Goal: Obtain resource: Obtain resource

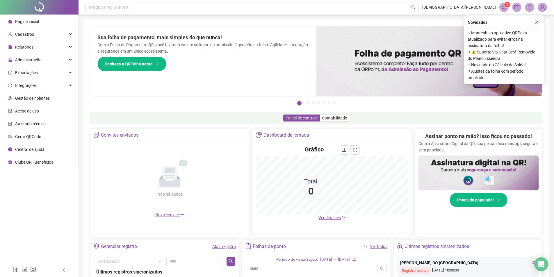
click at [537, 22] on icon "close" at bounding box center [537, 22] width 4 height 4
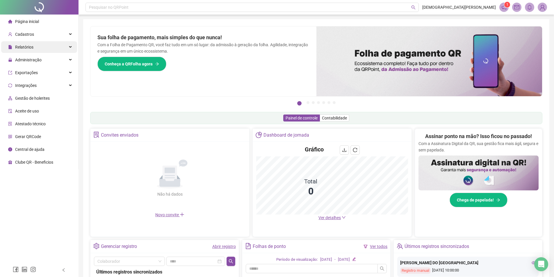
click at [35, 45] on div "Relatórios" at bounding box center [39, 47] width 76 height 12
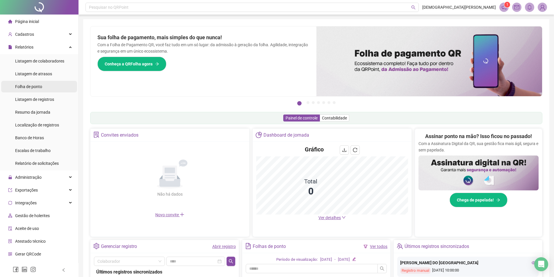
click at [36, 88] on span "Folha de ponto" at bounding box center [28, 86] width 27 height 5
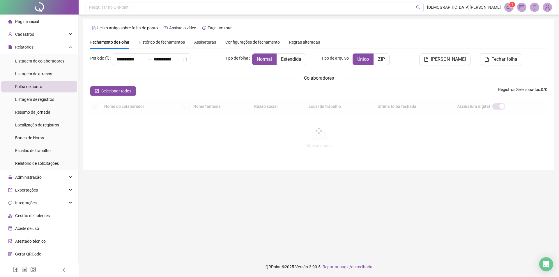
type input "**********"
click at [185, 109] on span at bounding box center [183, 106] width 6 height 9
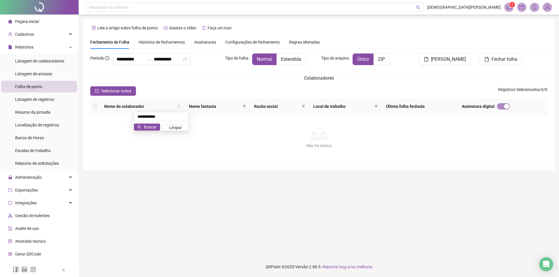
type input "**********"
click at [182, 109] on span at bounding box center [179, 106] width 6 height 9
click at [149, 128] on span "Buscar" at bounding box center [145, 127] width 13 height 6
click at [163, 42] on span "Histórico de fechamentos" at bounding box center [161, 42] width 46 height 5
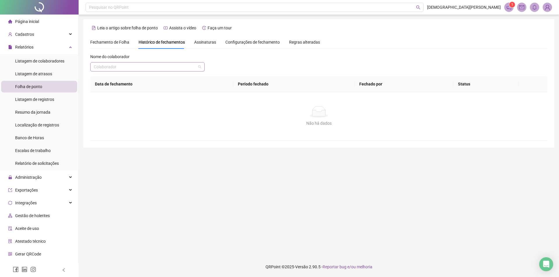
click at [148, 69] on input "search" at bounding box center [145, 67] width 102 height 9
type input "**********"
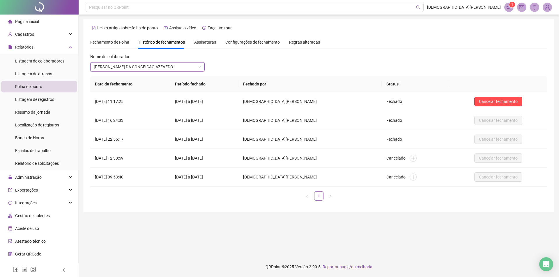
click at [128, 41] on span "Fechamento de Folha" at bounding box center [109, 42] width 39 height 5
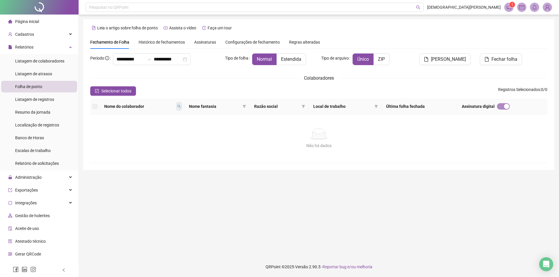
click at [181, 108] on icon "search" at bounding box center [178, 106] width 3 height 3
click at [144, 135] on div "Não há dados" at bounding box center [318, 135] width 443 height 12
click at [180, 104] on span at bounding box center [179, 106] width 6 height 9
click at [145, 128] on span "Buscar" at bounding box center [145, 127] width 13 height 6
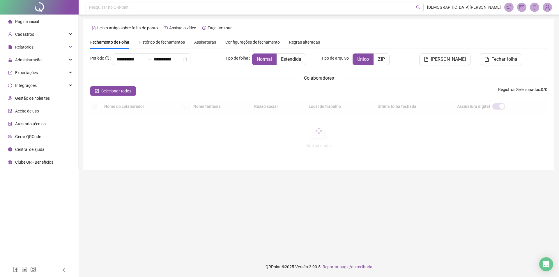
type input "**********"
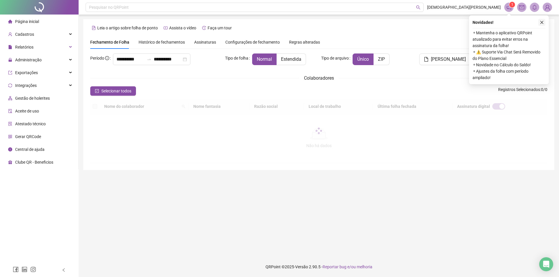
click at [543, 24] on icon "close" at bounding box center [541, 22] width 4 height 4
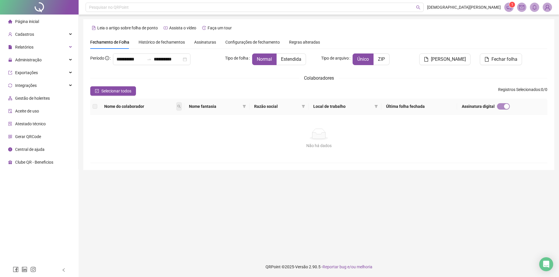
click at [182, 106] on span at bounding box center [179, 106] width 6 height 9
type input "**********"
click at [182, 106] on span at bounding box center [179, 106] width 6 height 9
click at [150, 125] on span "Buscar" at bounding box center [145, 127] width 13 height 6
click at [379, 106] on span at bounding box center [376, 106] width 6 height 9
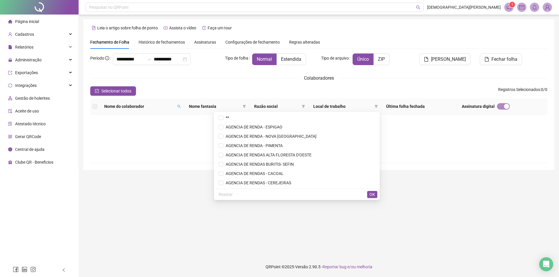
click at [406, 132] on div "Não há dados" at bounding box center [318, 135] width 443 height 12
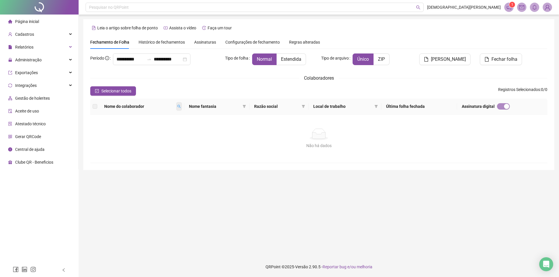
click at [181, 106] on icon "search" at bounding box center [178, 106] width 3 height 3
click at [143, 126] on span "Buscar" at bounding box center [145, 127] width 13 height 6
click at [143, 126] on div "Não há dados Não há dados" at bounding box center [318, 139] width 457 height 48
click at [180, 104] on span at bounding box center [179, 106] width 6 height 9
click at [134, 108] on span "Nome do colaborador" at bounding box center [139, 106] width 71 height 6
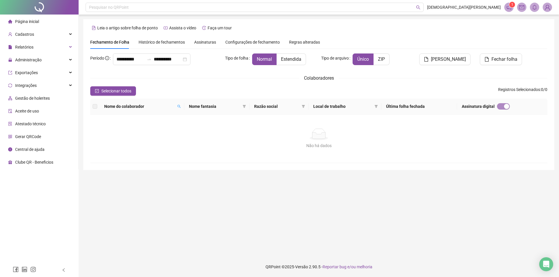
click at [130, 105] on span "Nome do colaborador" at bounding box center [139, 106] width 71 height 6
click at [94, 103] on th at bounding box center [94, 107] width 9 height 16
click at [96, 108] on label at bounding box center [95, 106] width 5 height 6
click at [108, 107] on span "Nome do colaborador" at bounding box center [139, 106] width 71 height 6
click at [111, 90] on span "Selecionar todos" at bounding box center [116, 91] width 30 height 6
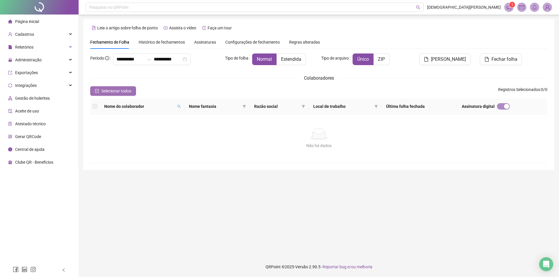
click at [111, 90] on span "Selecionar todos" at bounding box center [116, 91] width 30 height 6
click at [181, 108] on icon "search" at bounding box center [178, 106] width 3 height 3
click at [134, 124] on button "Buscar" at bounding box center [142, 127] width 26 height 7
click at [175, 106] on span "Nome do colaborador" at bounding box center [139, 106] width 71 height 6
click at [181, 105] on span at bounding box center [179, 106] width 6 height 9
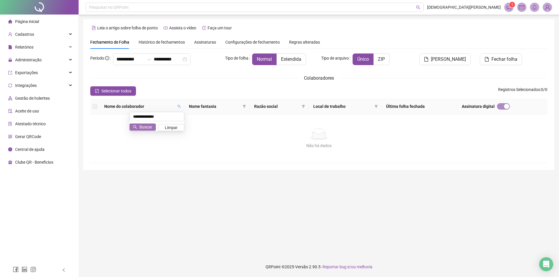
click at [138, 130] on button "Buscar" at bounding box center [142, 127] width 26 height 7
click at [138, 130] on div "Não há dados" at bounding box center [318, 135] width 443 height 12
click at [139, 129] on div "Não há dados" at bounding box center [318, 135] width 443 height 12
drag, startPoint x: 139, startPoint y: 129, endPoint x: 180, endPoint y: 111, distance: 44.7
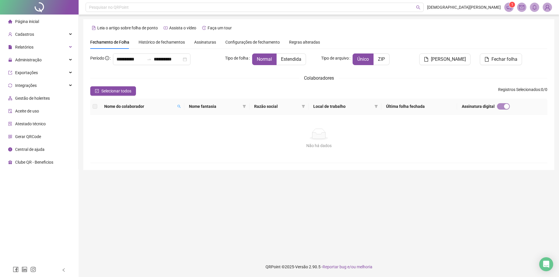
click at [139, 129] on div "Não há dados" at bounding box center [318, 135] width 443 height 12
click at [181, 106] on icon "search" at bounding box center [178, 106] width 3 height 3
click at [149, 128] on span "Buscar" at bounding box center [145, 127] width 13 height 6
click at [149, 128] on div "Não há dados Não há dados" at bounding box center [318, 139] width 457 height 48
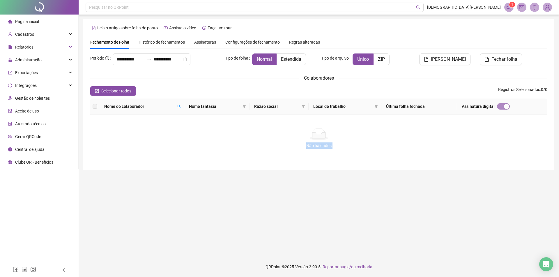
click at [149, 128] on div "Não há dados Não há dados" at bounding box center [318, 139] width 457 height 48
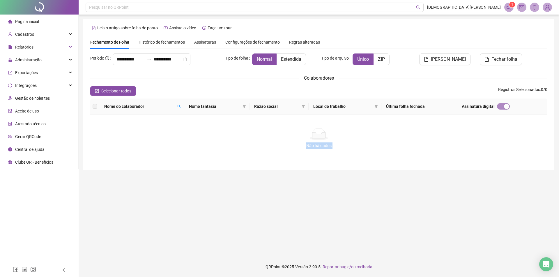
click at [149, 128] on div "Não há dados Não há dados" at bounding box center [318, 139] width 457 height 48
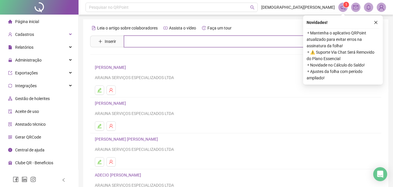
click at [184, 41] on input "text" at bounding box center [240, 41] width 232 height 12
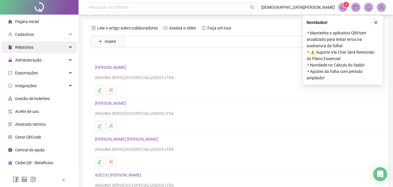
click at [36, 48] on div "Relatórios" at bounding box center [39, 47] width 76 height 12
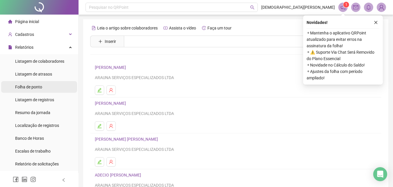
click at [26, 90] on div "Folha de ponto" at bounding box center [28, 87] width 27 height 12
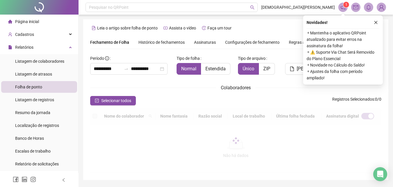
type input "**********"
click at [376, 19] on button "button" at bounding box center [375, 22] width 7 height 7
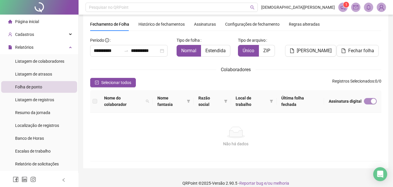
scroll to position [24, 0]
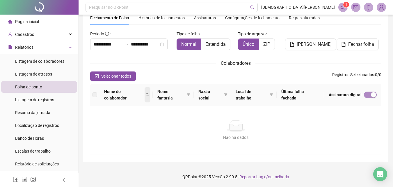
click at [149, 96] on icon "search" at bounding box center [147, 94] width 3 height 3
click at [146, 96] on span at bounding box center [148, 94] width 6 height 15
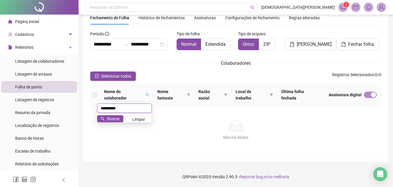
click at [134, 107] on input "**********" at bounding box center [124, 107] width 55 height 9
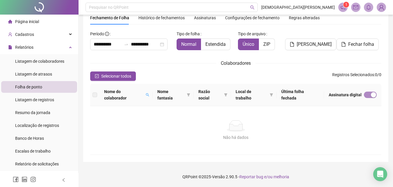
click at [111, 123] on div "Não há dados" at bounding box center [235, 126] width 277 height 12
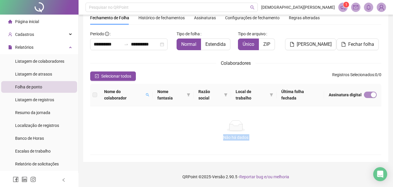
click at [111, 123] on div "Não há dados" at bounding box center [235, 126] width 277 height 12
click at [150, 116] on div "Não há dados Não há dados" at bounding box center [235, 130] width 291 height 48
click at [149, 89] on span at bounding box center [148, 94] width 6 height 15
click at [116, 118] on span "Buscar" at bounding box center [113, 118] width 13 height 6
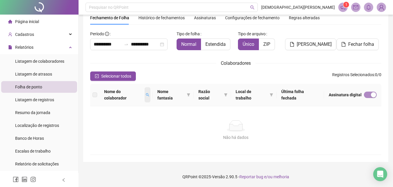
click at [148, 93] on icon "search" at bounding box center [147, 94] width 3 height 3
click at [116, 120] on span "Buscar" at bounding box center [113, 118] width 13 height 6
click at [146, 97] on span at bounding box center [148, 94] width 6 height 15
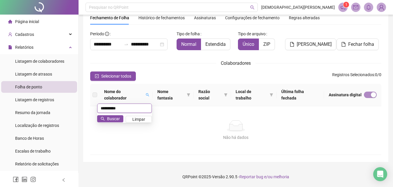
click at [137, 106] on input "**********" at bounding box center [124, 107] width 55 height 9
click at [102, 108] on input "**********" at bounding box center [124, 107] width 55 height 9
click at [106, 111] on input "**********" at bounding box center [124, 107] width 55 height 9
type input "**********"
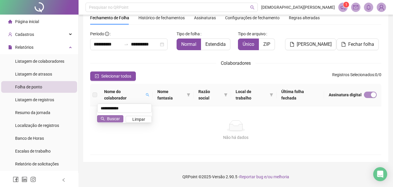
click at [120, 119] on button "Buscar" at bounding box center [110, 118] width 26 height 7
click at [162, 66] on div "Colaboradores" at bounding box center [235, 62] width 291 height 7
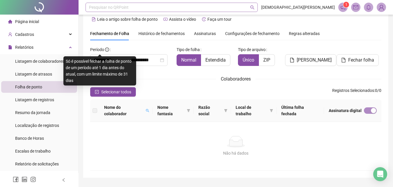
scroll to position [0, 0]
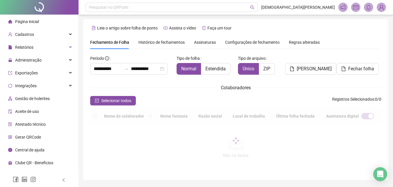
type input "**********"
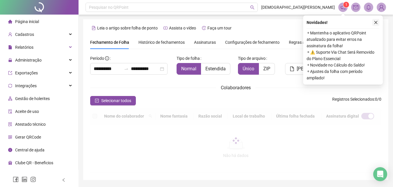
click at [376, 21] on icon "close" at bounding box center [376, 22] width 4 height 4
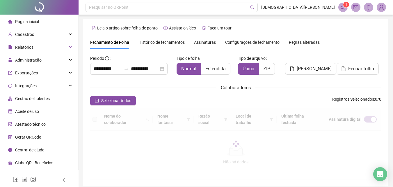
scroll to position [24, 0]
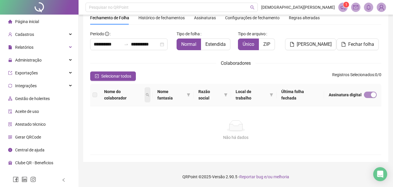
click at [149, 93] on icon "search" at bounding box center [147, 94] width 3 height 3
click at [117, 118] on span "Buscar" at bounding box center [113, 118] width 13 height 6
click at [148, 95] on icon "search" at bounding box center [147, 94] width 3 height 3
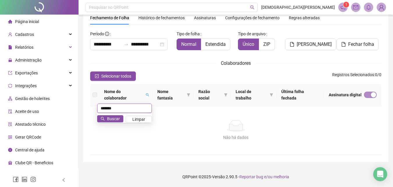
click at [138, 104] on input "*******" at bounding box center [124, 107] width 55 height 9
type input "**********"
click at [105, 121] on button "Buscar" at bounding box center [110, 118] width 26 height 7
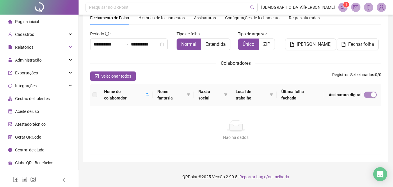
click at [158, 112] on div "Não há dados Não há dados" at bounding box center [235, 130] width 291 height 48
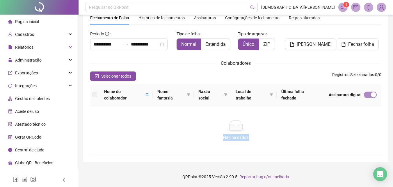
click at [158, 112] on div "Não há dados Não há dados" at bounding box center [235, 130] width 291 height 48
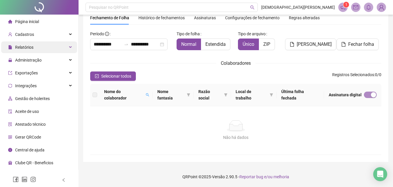
click at [40, 45] on div "Relatórios" at bounding box center [39, 47] width 76 height 12
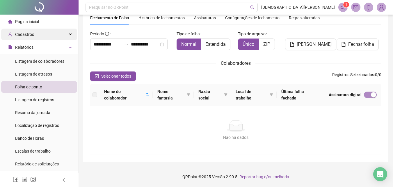
click at [33, 34] on div "Cadastros" at bounding box center [39, 35] width 76 height 12
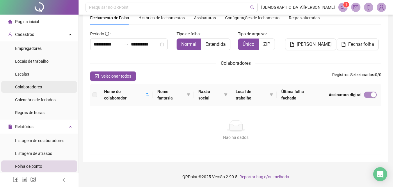
click at [29, 86] on span "Colaboradores" at bounding box center [28, 86] width 27 height 5
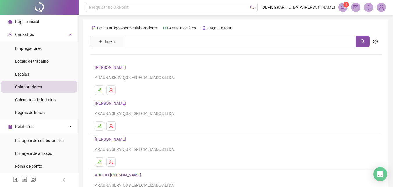
click at [140, 51] on div "Leia o artigo sobre colaboradores Assista o vídeo Faça um tour Inserir Nenhum r…" at bounding box center [235, 136] width 291 height 226
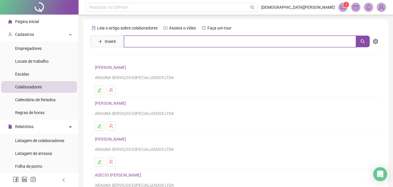
click at [153, 38] on input "text" at bounding box center [240, 41] width 232 height 12
type input "**********"
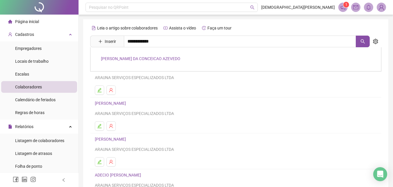
click at [153, 56] on link "VANESSA DA CONCEICAO AZEVEDO" at bounding box center [140, 58] width 79 height 5
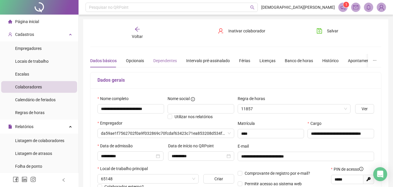
type input "**********"
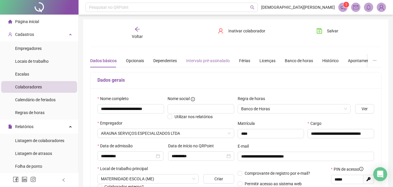
click at [203, 56] on div "Intervalo pré-assinalado" at bounding box center [208, 60] width 44 height 13
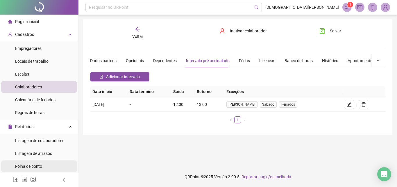
click at [33, 166] on span "Folha de ponto" at bounding box center [28, 166] width 27 height 5
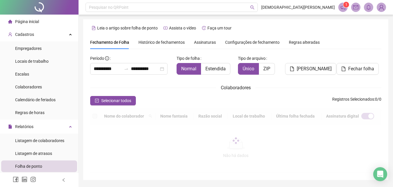
type input "**********"
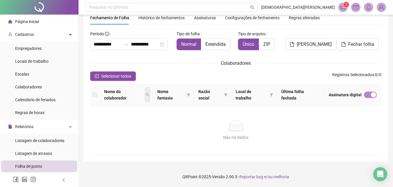
click at [147, 96] on span at bounding box center [148, 94] width 6 height 15
click at [110, 120] on span "Buscar" at bounding box center [113, 118] width 13 height 6
click at [129, 121] on div "Não há dados" at bounding box center [235, 126] width 277 height 12
click at [129, 120] on div "Não há dados" at bounding box center [235, 126] width 277 height 12
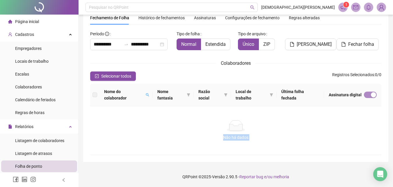
click at [129, 120] on div "Não há dados" at bounding box center [235, 126] width 277 height 12
click at [147, 97] on span at bounding box center [148, 94] width 6 height 15
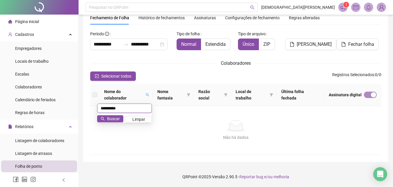
click at [136, 106] on input "**********" at bounding box center [124, 107] width 55 height 9
click at [107, 110] on input "**********" at bounding box center [124, 107] width 55 height 9
type input "**********"
click at [111, 121] on span "Buscar" at bounding box center [113, 118] width 13 height 6
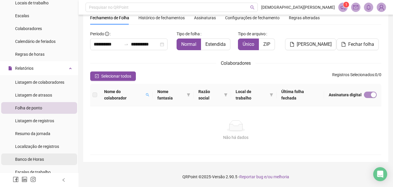
scroll to position [145, 0]
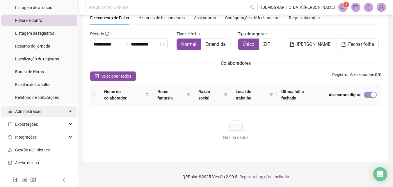
click at [41, 111] on div "Administração" at bounding box center [39, 111] width 76 height 12
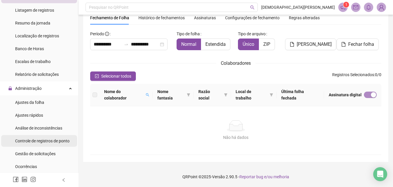
scroll to position [204, 0]
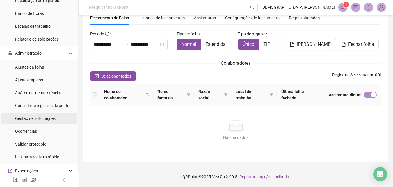
click at [42, 118] on span "Gestão de solicitações" at bounding box center [35, 118] width 40 height 5
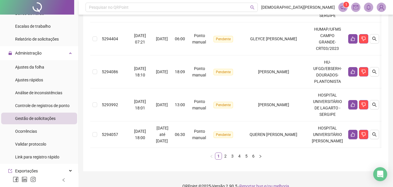
scroll to position [356, 0]
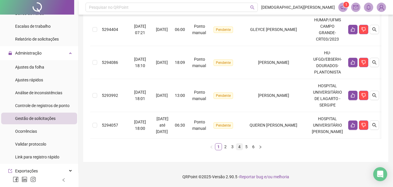
click at [241, 145] on link "4" at bounding box center [239, 146] width 6 height 6
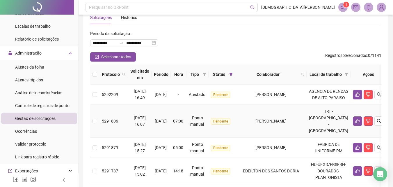
scroll to position [0, 0]
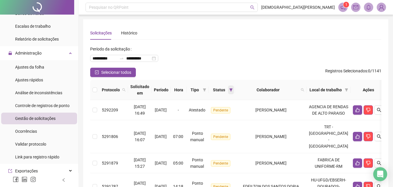
click at [234, 92] on span at bounding box center [231, 89] width 6 height 9
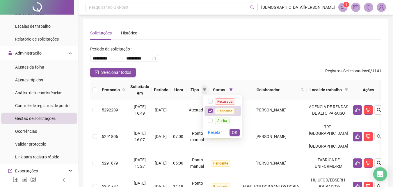
click at [206, 88] on icon "filter" at bounding box center [204, 89] width 3 height 3
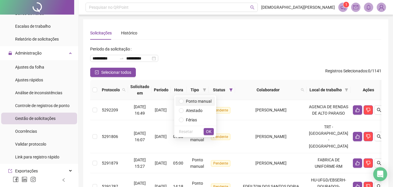
click at [206, 100] on span "Ponto manual" at bounding box center [199, 101] width 26 height 5
click at [207, 133] on span "OK" at bounding box center [209, 131] width 6 height 6
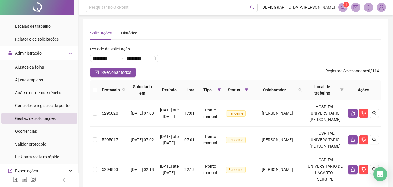
click at [264, 47] on div "**********" at bounding box center [235, 55] width 291 height 23
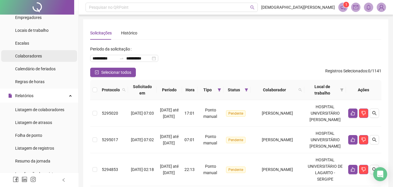
scroll to position [87, 0]
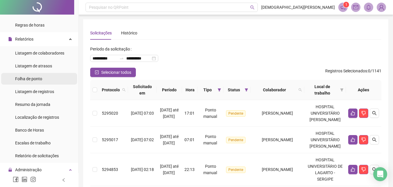
click at [35, 78] on span "Folha de ponto" at bounding box center [28, 78] width 27 height 5
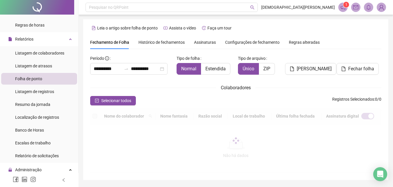
type input "**********"
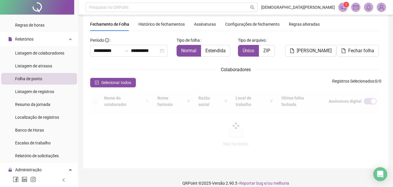
scroll to position [24, 0]
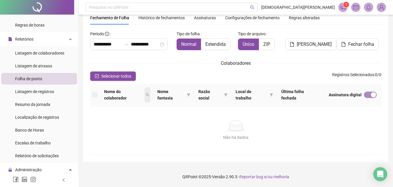
click at [149, 94] on icon "search" at bounding box center [147, 94] width 3 height 3
type input "*********"
click at [112, 120] on span "Buscar" at bounding box center [113, 118] width 13 height 6
click at [136, 122] on div "Não há dados" at bounding box center [235, 126] width 277 height 12
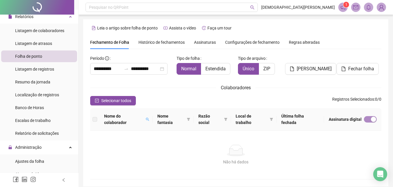
scroll to position [0, 0]
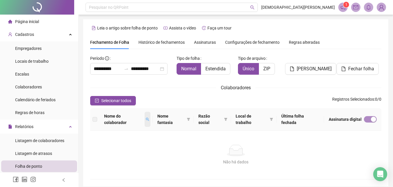
click at [149, 120] on icon "search" at bounding box center [147, 118] width 3 height 3
click at [112, 147] on div "********* Buscar Limpar" at bounding box center [124, 137] width 55 height 19
click at [149, 118] on icon "search" at bounding box center [147, 119] width 3 height 3
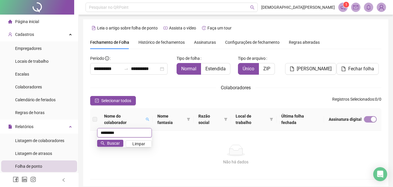
click at [131, 131] on input "*********" at bounding box center [124, 132] width 55 height 9
click at [120, 141] on button "Buscar" at bounding box center [110, 142] width 26 height 7
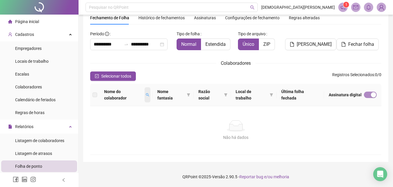
click at [146, 93] on span at bounding box center [148, 94] width 6 height 15
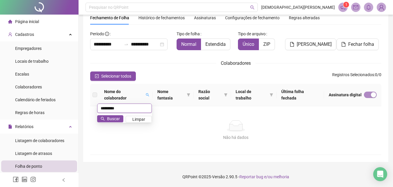
click at [128, 110] on input "*********" at bounding box center [124, 107] width 55 height 9
click at [104, 118] on icon "search" at bounding box center [103, 118] width 4 height 4
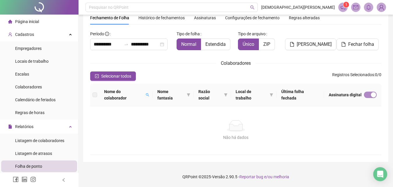
click at [175, 112] on div "Não há dados Não há dados" at bounding box center [235, 130] width 291 height 48
click at [147, 95] on span at bounding box center [148, 94] width 6 height 15
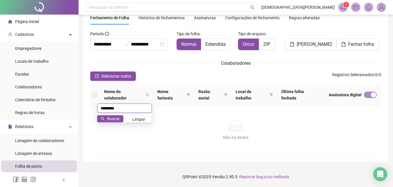
click at [136, 104] on input "*********" at bounding box center [124, 107] width 55 height 9
click at [117, 116] on span "Buscar" at bounding box center [113, 118] width 13 height 6
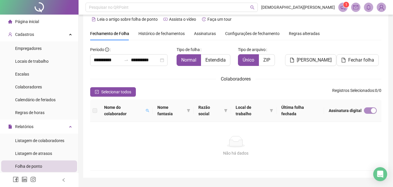
scroll to position [0, 0]
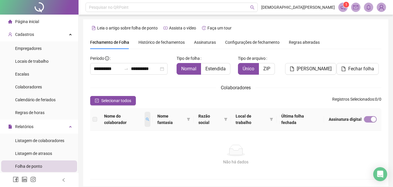
click at [149, 119] on icon "search" at bounding box center [147, 118] width 3 height 3
drag, startPoint x: 110, startPoint y: 142, endPoint x: 117, endPoint y: 141, distance: 7.2
click at [111, 143] on span "Buscar" at bounding box center [113, 143] width 13 height 6
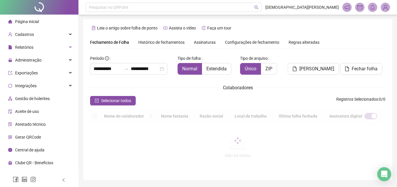
type input "**********"
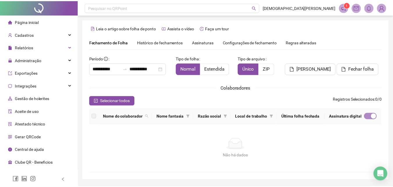
scroll to position [24, 0]
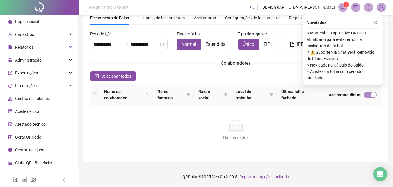
click at [143, 92] on span "Nome do colaborador" at bounding box center [123, 94] width 39 height 13
click at [149, 95] on icon "search" at bounding box center [147, 94] width 3 height 3
type input "*******"
click at [112, 116] on span "Buscar" at bounding box center [113, 118] width 13 height 6
click at [173, 120] on div "Não há dados" at bounding box center [235, 126] width 277 height 12
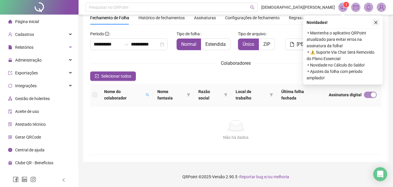
click at [377, 24] on icon "close" at bounding box center [376, 22] width 4 height 4
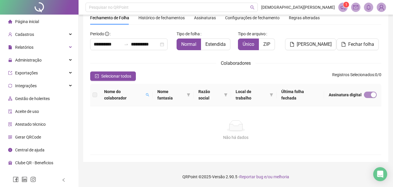
scroll to position [0, 0]
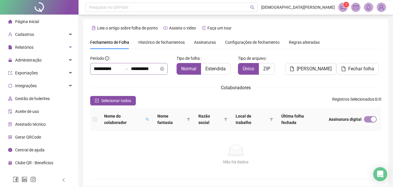
click at [112, 64] on div "**********" at bounding box center [128, 69] width 77 height 12
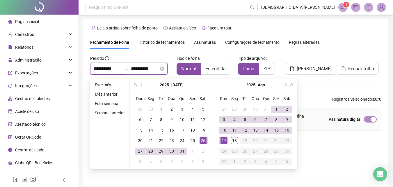
click at [115, 69] on input "**********" at bounding box center [108, 68] width 28 height 7
type input "**********"
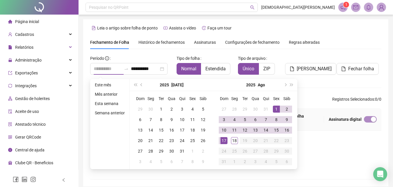
click at [276, 107] on div "1" at bounding box center [276, 108] width 7 height 7
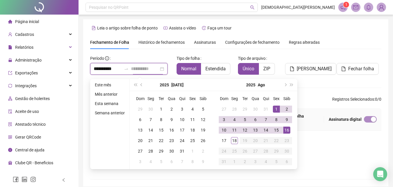
type input "**********"
click at [284, 129] on div "16" at bounding box center [286, 129] width 7 height 7
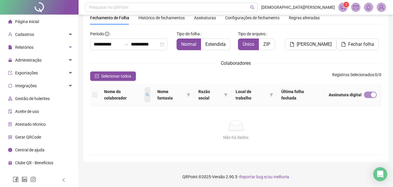
click at [148, 94] on icon "search" at bounding box center [147, 94] width 3 height 3
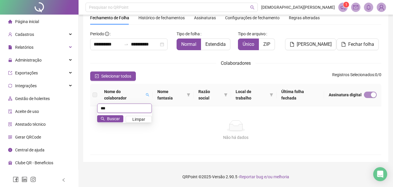
click at [142, 105] on input "**" at bounding box center [124, 107] width 55 height 9
type input "******"
click at [113, 117] on span "Buscar" at bounding box center [113, 118] width 13 height 6
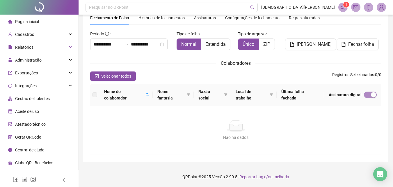
click at [195, 123] on div "Não há dados" at bounding box center [235, 126] width 277 height 12
click at [188, 92] on span at bounding box center [189, 94] width 6 height 15
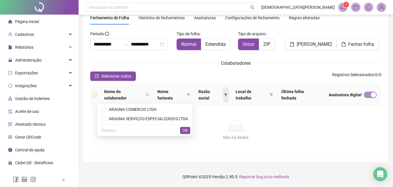
click at [228, 95] on span at bounding box center [226, 94] width 6 height 15
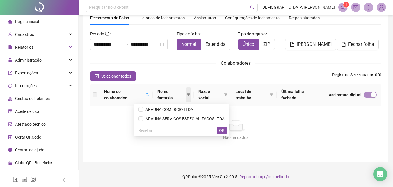
click at [190, 94] on icon "filter" at bounding box center [188, 94] width 3 height 3
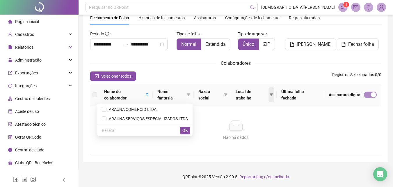
click at [269, 94] on div "Local de trabalho" at bounding box center [254, 94] width 36 height 13
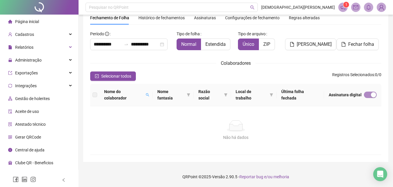
drag, startPoint x: 270, startPoint y: 94, endPoint x: 207, endPoint y: 94, distance: 63.1
click at [270, 93] on icon "filter" at bounding box center [271, 94] width 3 height 3
click at [190, 94] on icon "filter" at bounding box center [188, 94] width 3 height 3
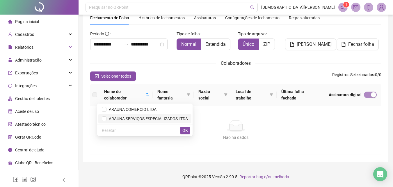
click at [138, 120] on span "ARAUNA SERVIÇOS ESPECIALIZADOS LTDA" at bounding box center [146, 118] width 81 height 5
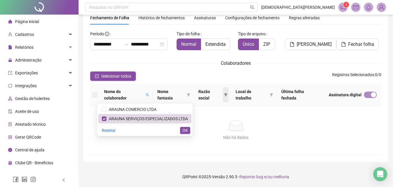
click at [226, 96] on icon "filter" at bounding box center [225, 94] width 3 height 3
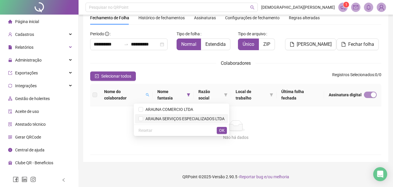
click at [159, 117] on span "ARAUNA SERVIÇOS ESPECIALIZADOS LTDA" at bounding box center [183, 118] width 81 height 5
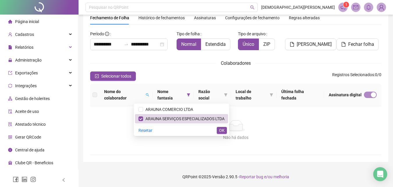
click at [281, 116] on div "Não há dados Não há dados" at bounding box center [235, 130] width 291 height 48
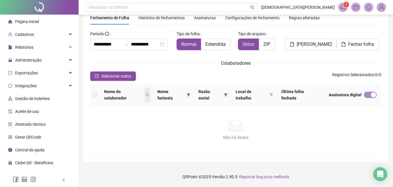
click at [147, 93] on span at bounding box center [148, 94] width 6 height 15
click at [120, 116] on button "Buscar" at bounding box center [110, 118] width 26 height 7
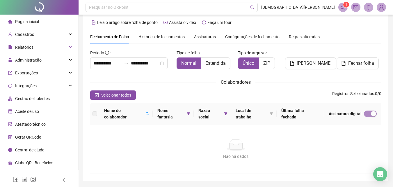
scroll to position [0, 0]
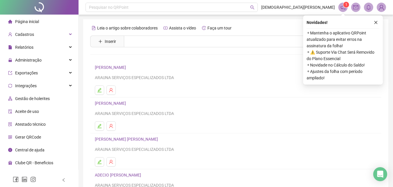
click at [377, 25] on button "button" at bounding box center [375, 22] width 7 height 7
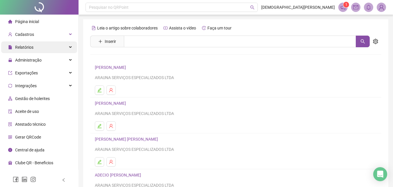
click at [24, 51] on span "Relatórios" at bounding box center [20, 47] width 25 height 12
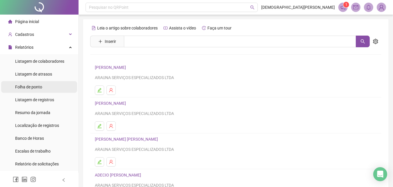
click at [27, 89] on span "Folha de ponto" at bounding box center [28, 86] width 27 height 5
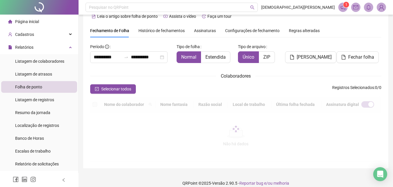
scroll to position [18, 0]
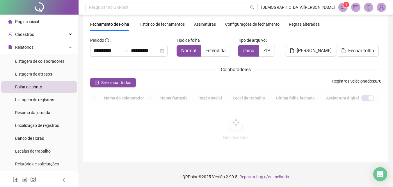
type input "**********"
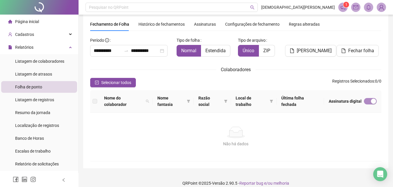
scroll to position [24, 0]
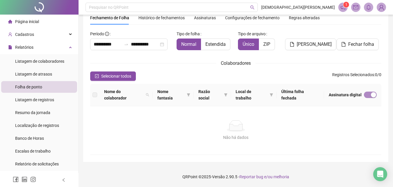
click at [218, 138] on div "Não há dados" at bounding box center [235, 137] width 277 height 6
click at [219, 138] on div "Não há dados" at bounding box center [235, 137] width 277 height 6
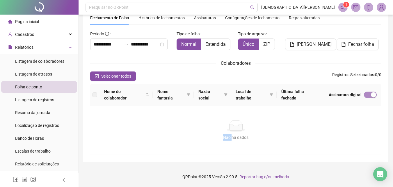
click at [219, 138] on div "Não há dados" at bounding box center [235, 137] width 277 height 6
click at [216, 139] on div "Não há dados" at bounding box center [235, 137] width 277 height 6
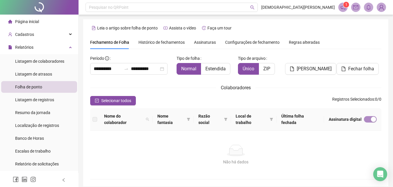
click at [152, 116] on th "Nome do colaborador" at bounding box center [126, 119] width 53 height 22
click at [148, 118] on icon "search" at bounding box center [147, 118] width 3 height 3
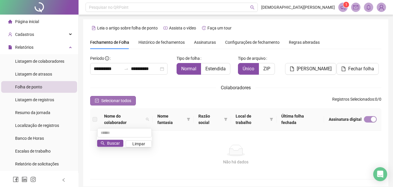
click at [123, 101] on span "Selecionar todos" at bounding box center [116, 100] width 30 height 6
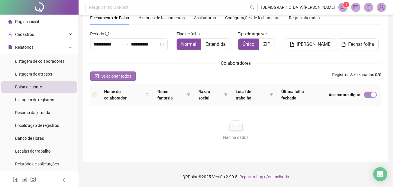
click at [113, 75] on span "Selecionar todos" at bounding box center [116, 76] width 30 height 6
click at [149, 93] on icon "search" at bounding box center [147, 94] width 3 height 3
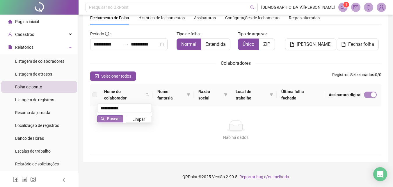
click at [115, 119] on span "Buscar" at bounding box center [113, 118] width 13 height 6
click at [139, 127] on div "Não há dados" at bounding box center [235, 126] width 277 height 12
click at [148, 95] on icon "search" at bounding box center [147, 94] width 3 height 3
click at [117, 118] on span "Buscar" at bounding box center [113, 118] width 13 height 6
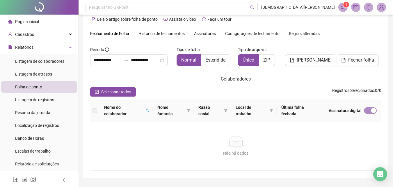
scroll to position [0, 0]
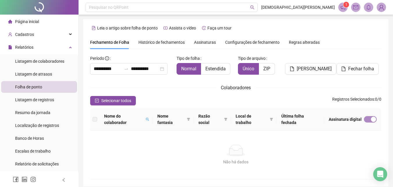
click at [251, 43] on span "Configurações de fechamento" at bounding box center [252, 42] width 54 height 4
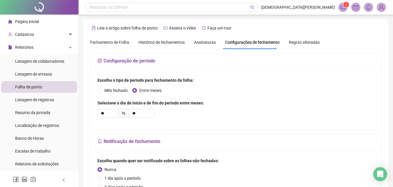
click at [309, 41] on span "Regras alteradas" at bounding box center [304, 42] width 31 height 4
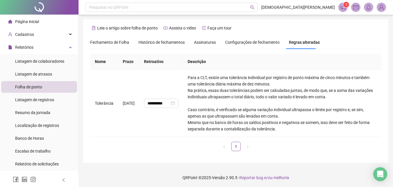
scroll to position [1, 0]
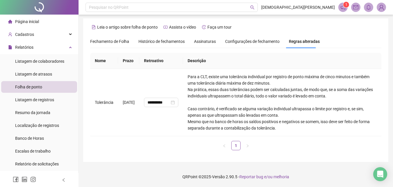
click at [106, 39] on span "Fechamento de Folha" at bounding box center [109, 41] width 39 height 5
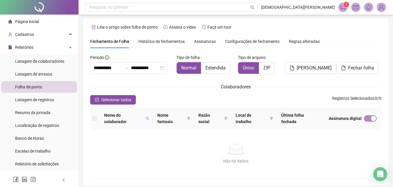
scroll to position [24, 0]
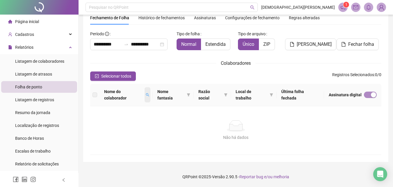
click at [149, 94] on icon "search" at bounding box center [147, 94] width 3 height 3
click at [114, 120] on span "Buscar" at bounding box center [113, 118] width 13 height 6
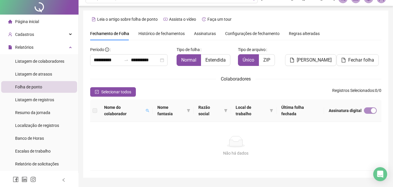
scroll to position [0, 0]
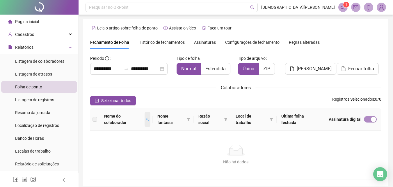
click at [150, 118] on span at bounding box center [148, 118] width 6 height 15
click at [119, 143] on span "Buscar" at bounding box center [113, 143] width 13 height 6
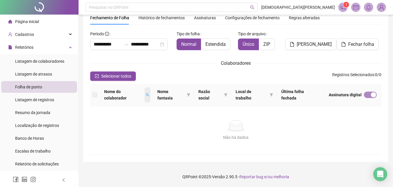
click at [149, 94] on icon "search" at bounding box center [147, 94] width 3 height 3
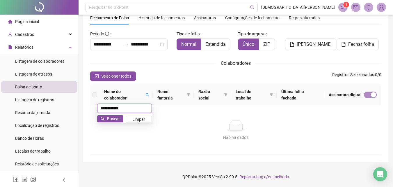
click at [135, 111] on input "**********" at bounding box center [124, 107] width 55 height 9
click at [109, 119] on span "Buscar" at bounding box center [113, 118] width 13 height 6
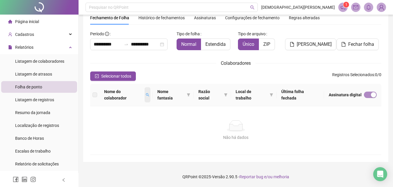
click at [148, 90] on span at bounding box center [148, 94] width 6 height 15
click at [139, 103] on th "Nome do colaborador" at bounding box center [126, 95] width 53 height 22
click at [148, 93] on icon "search" at bounding box center [147, 94] width 3 height 3
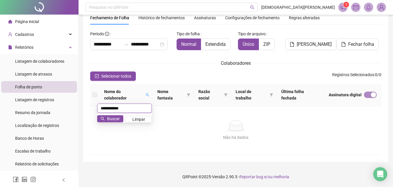
click at [136, 108] on input "**********" at bounding box center [124, 107] width 55 height 9
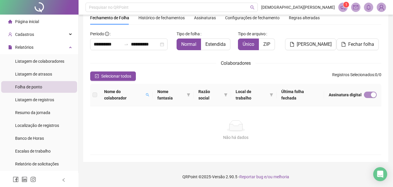
click at [245, 135] on div "Não há dados" at bounding box center [235, 137] width 277 height 6
click at [304, 45] on span "[PERSON_NAME]" at bounding box center [314, 44] width 35 height 7
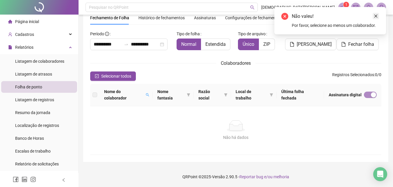
click at [375, 14] on icon "close" at bounding box center [376, 16] width 4 height 4
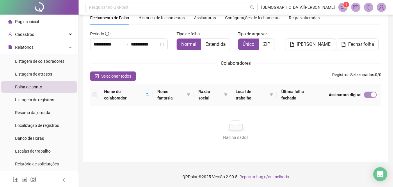
click at [153, 94] on th "Nome do colaborador" at bounding box center [126, 95] width 53 height 22
click at [149, 92] on span at bounding box center [148, 94] width 6 height 15
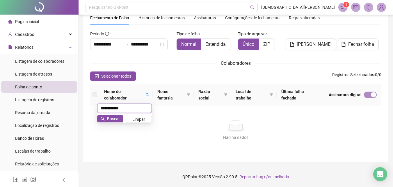
click at [142, 110] on input "**********" at bounding box center [124, 107] width 55 height 9
click at [120, 119] on button "Buscar" at bounding box center [110, 118] width 26 height 7
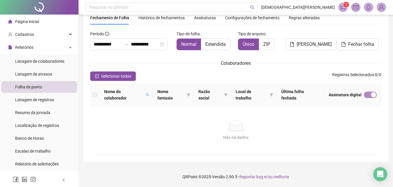
click at [146, 93] on div "Nome do colaborador" at bounding box center [126, 94] width 44 height 13
click at [148, 93] on icon "search" at bounding box center [147, 94] width 3 height 3
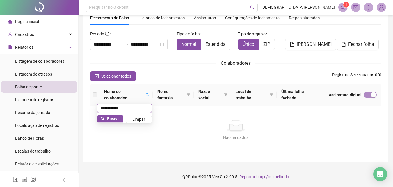
drag, startPoint x: 135, startPoint y: 104, endPoint x: 133, endPoint y: 106, distance: 3.1
click at [135, 104] on input "**********" at bounding box center [124, 107] width 55 height 9
click at [132, 107] on input "**********" at bounding box center [124, 107] width 55 height 9
type input "**********"
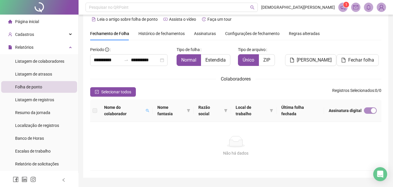
scroll to position [0, 0]
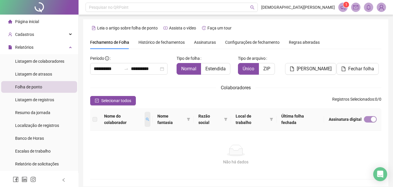
click at [147, 117] on span at bounding box center [148, 118] width 6 height 15
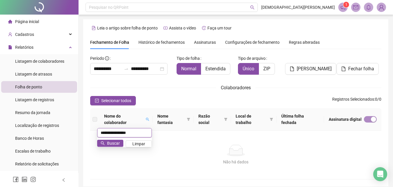
click at [136, 132] on input "**********" at bounding box center [124, 132] width 55 height 9
click at [115, 141] on span "Buscar" at bounding box center [113, 143] width 13 height 6
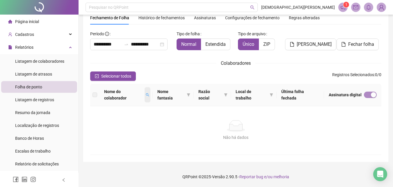
click at [149, 93] on span at bounding box center [148, 94] width 6 height 15
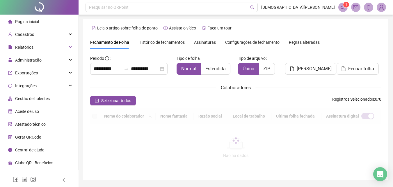
type input "**********"
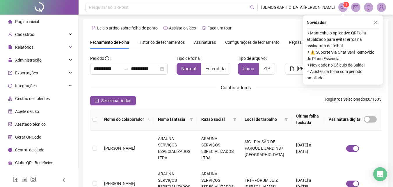
click at [376, 21] on button "button" at bounding box center [375, 22] width 7 height 7
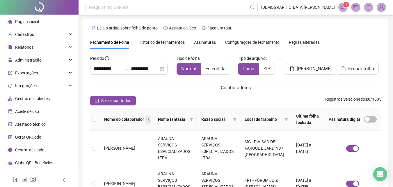
click at [146, 121] on icon "search" at bounding box center [147, 118] width 3 height 3
type input "**********"
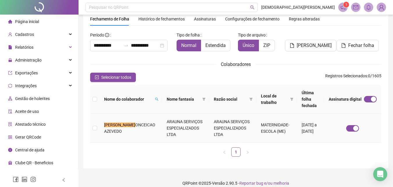
click at [162, 125] on td "ARAUNA SERVIÇOS ESPECIALIZADOS LTDA" at bounding box center [185, 127] width 47 height 29
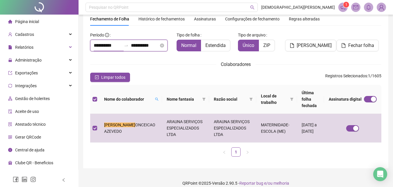
click at [115, 47] on input "**********" at bounding box center [108, 45] width 28 height 7
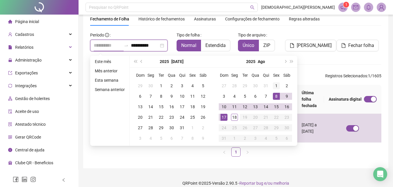
type input "**********"
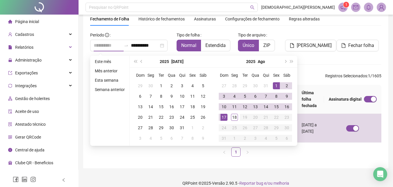
click at [275, 84] on div "1" at bounding box center [276, 85] width 7 height 7
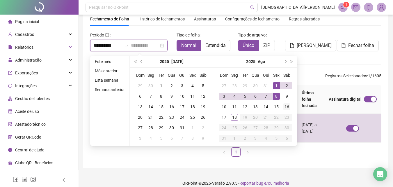
type input "**********"
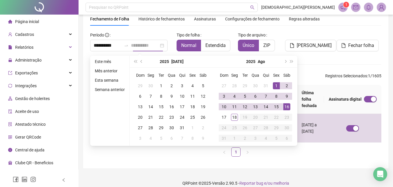
click at [287, 106] on div "16" at bounding box center [286, 106] width 7 height 7
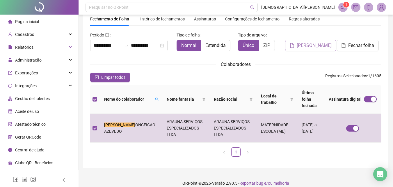
click at [312, 46] on span "[PERSON_NAME]" at bounding box center [314, 45] width 35 height 7
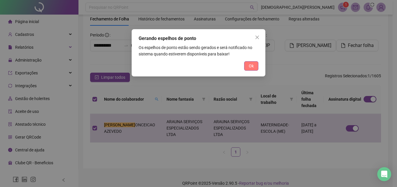
click at [251, 63] on span "Ok" at bounding box center [251, 66] width 5 height 6
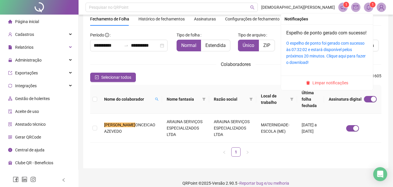
click at [316, 53] on div "O espelho de ponto foi gerado com sucesso às 07:32:02 e estará disponível pelos…" at bounding box center [326, 53] width 81 height 26
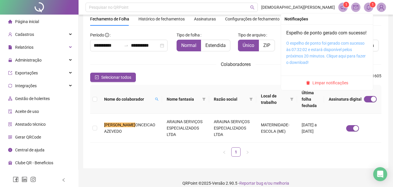
click at [315, 58] on link "O espelho de ponto foi gerado com sucesso às 07:32:02 e estará disponível pelos…" at bounding box center [325, 53] width 79 height 24
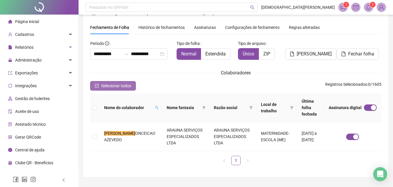
scroll to position [0, 0]
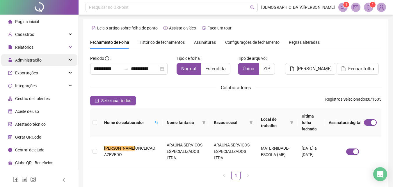
click at [31, 61] on span "Administração" at bounding box center [28, 60] width 26 height 5
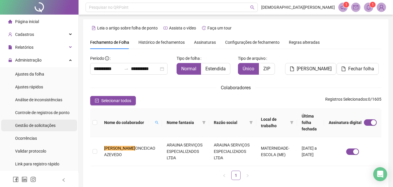
click at [28, 122] on div "Gestão de solicitações" at bounding box center [35, 125] width 40 height 12
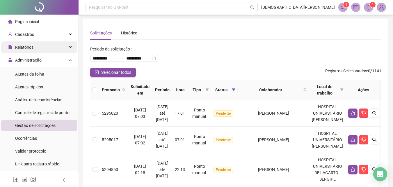
click at [26, 42] on span "Relatórios" at bounding box center [20, 47] width 25 height 12
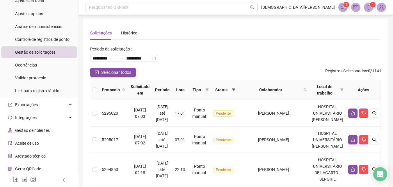
scroll to position [205, 0]
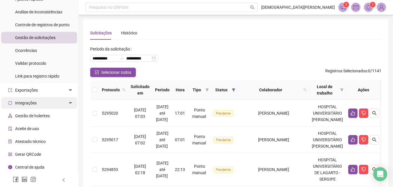
click at [31, 100] on span "Integrações" at bounding box center [22, 103] width 29 height 12
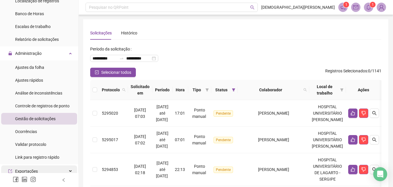
scroll to position [118, 0]
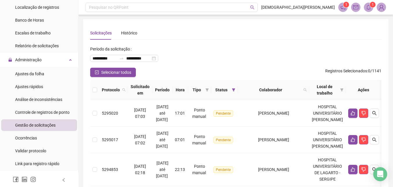
click at [30, 125] on span "Gestão de solicitações" at bounding box center [35, 124] width 40 height 5
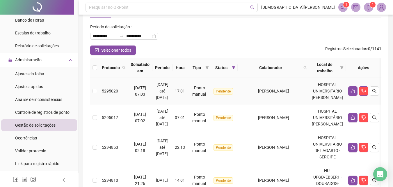
scroll to position [7, 0]
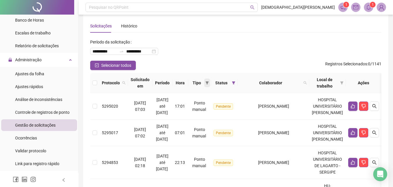
click at [209, 81] on icon "filter" at bounding box center [206, 82] width 3 height 3
click at [204, 95] on span "Ponto manual" at bounding box center [199, 94] width 26 height 5
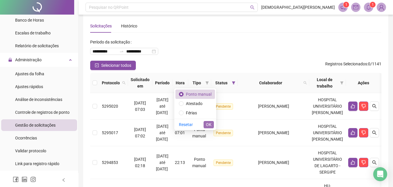
click at [207, 121] on span "OK" at bounding box center [209, 124] width 6 height 6
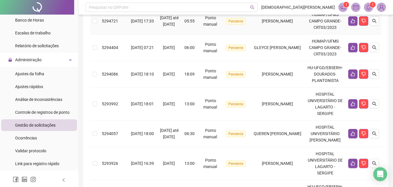
scroll to position [363, 0]
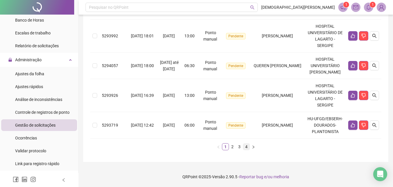
click at [244, 148] on link "4" at bounding box center [246, 146] width 6 height 6
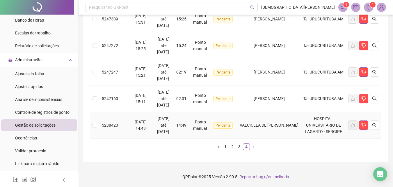
scroll to position [212, 0]
click at [240, 146] on link "3" at bounding box center [239, 146] width 6 height 6
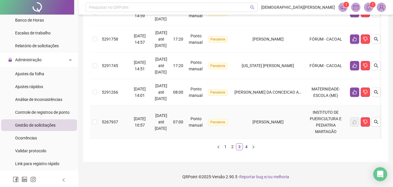
scroll to position [335, 0]
click at [377, 90] on icon "search" at bounding box center [376, 92] width 5 height 5
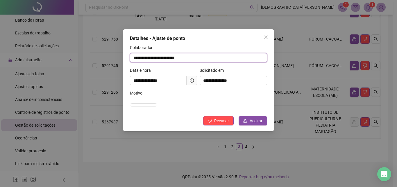
click at [163, 56] on input "**********" at bounding box center [198, 57] width 137 height 9
click at [256, 123] on button "Aceitar" at bounding box center [253, 120] width 29 height 9
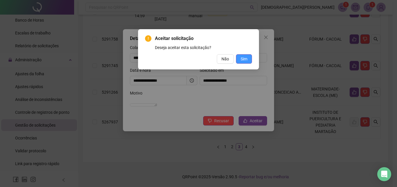
click at [246, 57] on span "Sim" at bounding box center [244, 59] width 7 height 6
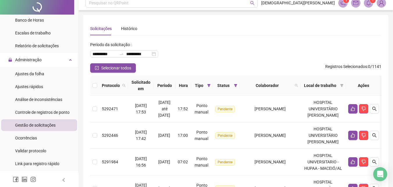
scroll to position [0, 0]
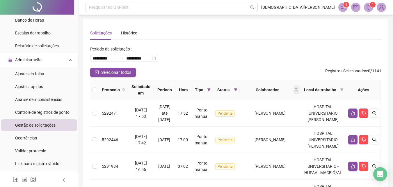
click at [298, 88] on icon "search" at bounding box center [296, 89] width 3 height 3
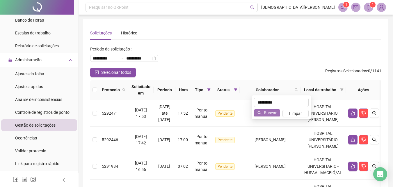
type input "**********"
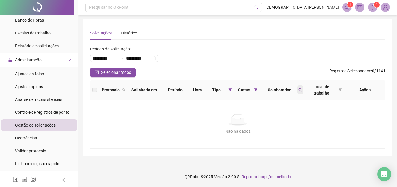
click at [298, 89] on span at bounding box center [301, 89] width 6 height 9
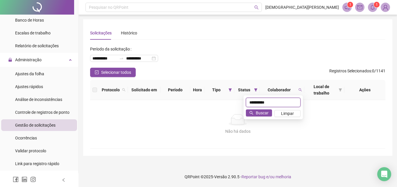
click at [280, 103] on input "**********" at bounding box center [273, 101] width 55 height 9
click at [264, 111] on span "Buscar" at bounding box center [262, 112] width 13 height 6
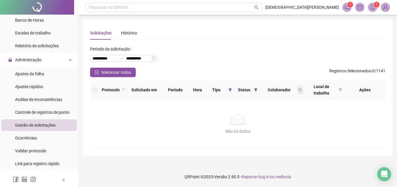
click at [301, 86] on span at bounding box center [301, 89] width 6 height 9
click at [261, 113] on span "Buscar" at bounding box center [262, 112] width 13 height 6
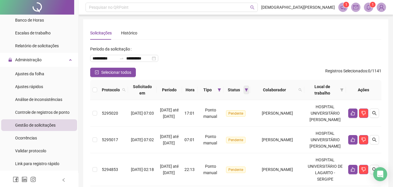
click at [244, 88] on span at bounding box center [247, 89] width 6 height 9
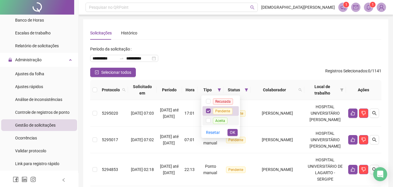
click at [216, 116] on li "Aceita" at bounding box center [221, 121] width 36 height 10
click at [226, 100] on span "Recusada" at bounding box center [223, 101] width 20 height 6
click at [233, 129] on span "OK" at bounding box center [233, 132] width 6 height 6
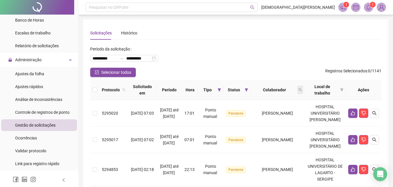
click at [302, 88] on icon "search" at bounding box center [300, 89] width 3 height 3
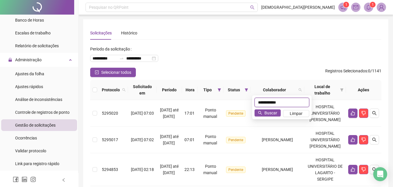
type input "**********"
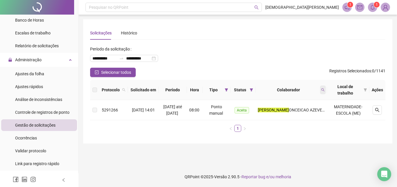
click at [323, 89] on icon "search" at bounding box center [323, 89] width 3 height 3
click at [286, 114] on span "Buscar" at bounding box center [286, 112] width 13 height 6
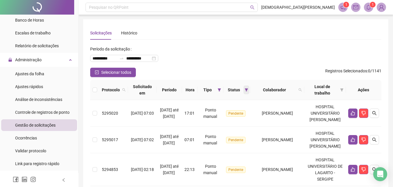
click at [244, 85] on span at bounding box center [247, 89] width 6 height 9
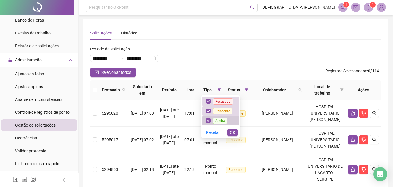
click at [218, 118] on span "Aceita" at bounding box center [220, 120] width 15 height 6
click at [220, 102] on span "Recusada" at bounding box center [223, 101] width 20 height 6
click at [232, 133] on span "OK" at bounding box center [233, 132] width 6 height 6
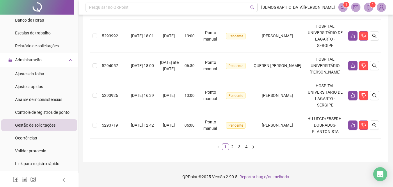
scroll to position [363, 0]
click at [246, 146] on link "4" at bounding box center [246, 146] width 6 height 6
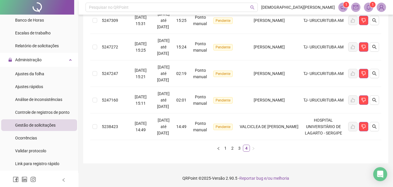
scroll to position [179, 0]
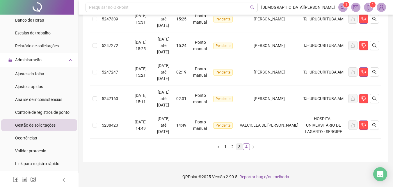
click at [241, 148] on link "3" at bounding box center [239, 146] width 6 height 6
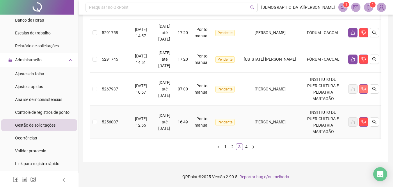
scroll to position [283, 0]
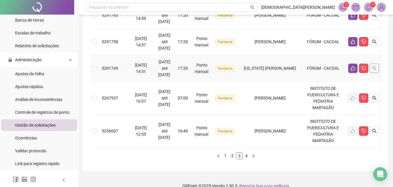
click at [376, 70] on icon "search" at bounding box center [374, 68] width 4 height 4
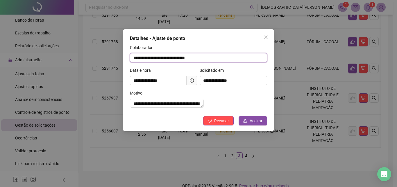
click at [177, 57] on input "**********" at bounding box center [198, 57] width 137 height 9
click at [253, 124] on span "Aceitar" at bounding box center [256, 120] width 13 height 6
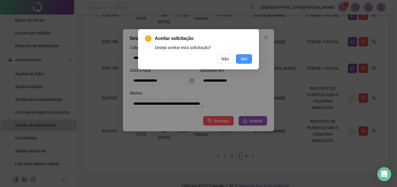
click at [245, 58] on span "Sim" at bounding box center [244, 59] width 7 height 6
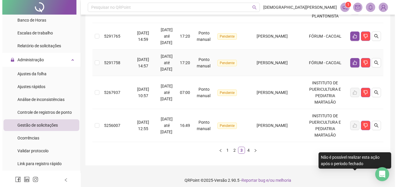
scroll to position [279, 0]
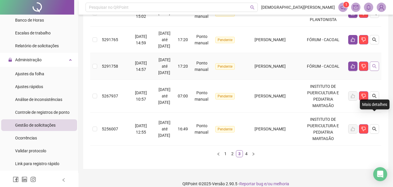
click at [376, 68] on icon "search" at bounding box center [374, 66] width 5 height 5
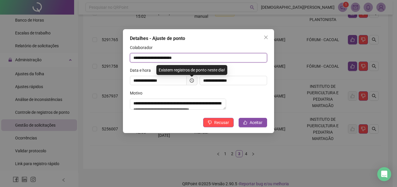
click at [202, 57] on input "**********" at bounding box center [198, 57] width 137 height 9
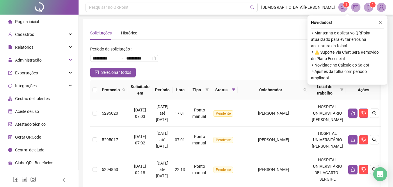
click at [382, 19] on div "Novidades ! ⚬ Mantenha o aplicativo QRPoint atualizado para evitar erros na ass…" at bounding box center [348, 49] width 80 height 69
click at [380, 20] on button "button" at bounding box center [380, 22] width 7 height 7
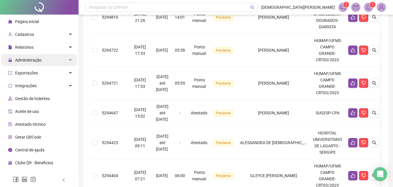
scroll to position [123, 0]
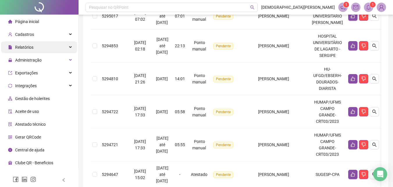
click at [36, 49] on div "Relatórios" at bounding box center [39, 47] width 76 height 12
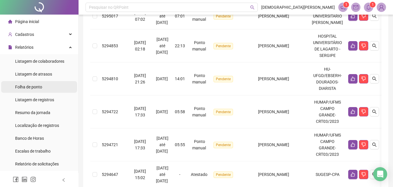
click at [37, 86] on span "Folha de ponto" at bounding box center [28, 86] width 27 height 5
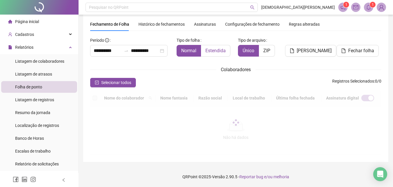
scroll to position [18, 0]
type input "**********"
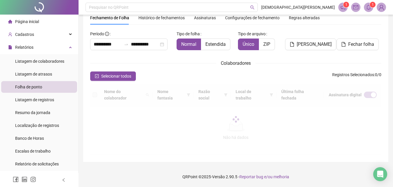
scroll to position [26, 0]
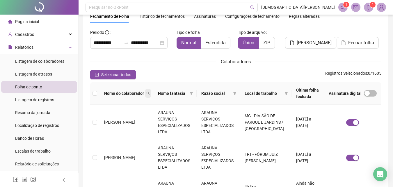
click at [145, 91] on span at bounding box center [148, 93] width 6 height 9
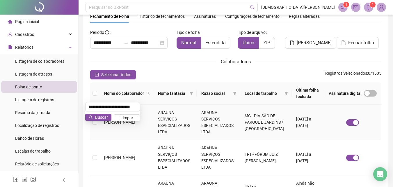
scroll to position [0, 18]
type input "**********"
click at [105, 116] on span "Buscar" at bounding box center [101, 117] width 13 height 6
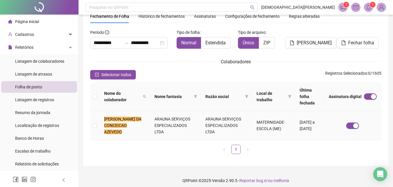
scroll to position [23, 0]
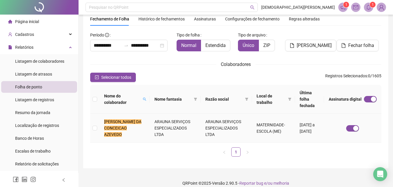
click at [142, 124] on td "[PERSON_NAME] DA CONCEICAO AZEVEDO" at bounding box center [125, 127] width 50 height 29
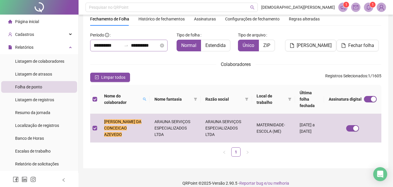
click at [131, 46] on div at bounding box center [126, 45] width 9 height 5
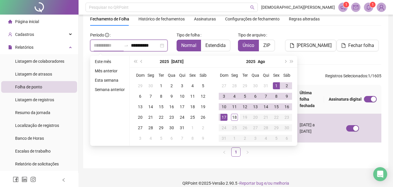
type input "**********"
click at [276, 87] on div "1" at bounding box center [276, 85] width 7 height 7
type input "**********"
click at [286, 105] on div "16" at bounding box center [286, 106] width 7 height 7
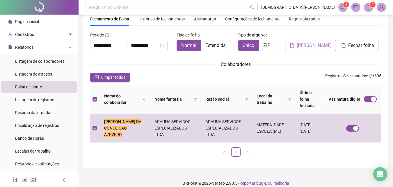
click at [301, 47] on span "[PERSON_NAME]" at bounding box center [314, 45] width 35 height 7
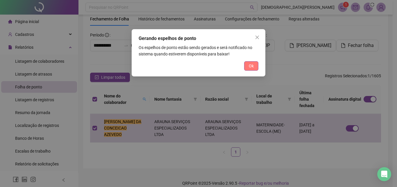
click at [251, 69] on span "Ok" at bounding box center [251, 66] width 5 height 6
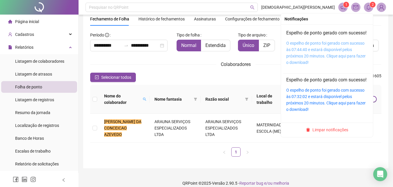
click at [303, 61] on link "O espelho de ponto foi gerado com sucesso às 07:44:40 e estará disponível pelos…" at bounding box center [325, 53] width 79 height 24
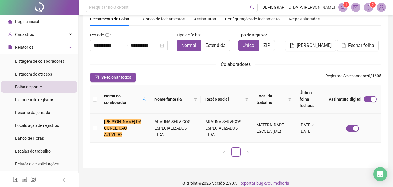
click at [258, 115] on td "MATERNIDADE-ESCOLA (ME)" at bounding box center [273, 127] width 43 height 29
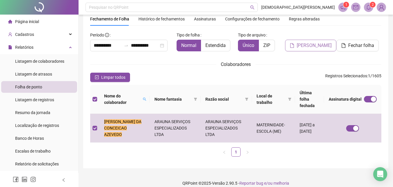
click at [312, 45] on span "[PERSON_NAME]" at bounding box center [314, 45] width 35 height 7
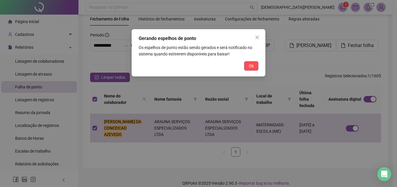
click at [254, 66] on span "Ok" at bounding box center [251, 66] width 5 height 6
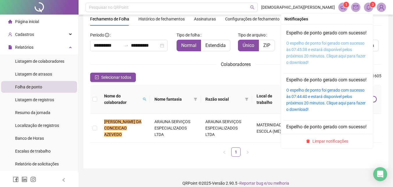
click at [306, 51] on link "O espelho de ponto foi gerado com sucesso às 07:45:38 e estará disponível pelos…" at bounding box center [325, 53] width 79 height 24
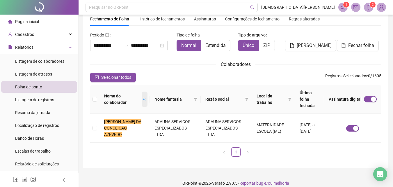
click at [143, 97] on icon "search" at bounding box center [144, 98] width 3 height 3
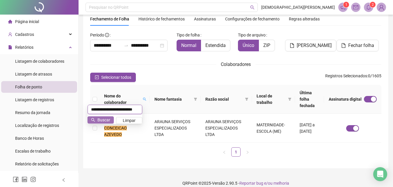
paste input "*******"
click at [102, 118] on span "Buscar" at bounding box center [103, 119] width 13 height 6
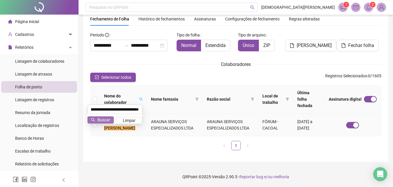
scroll to position [0, 0]
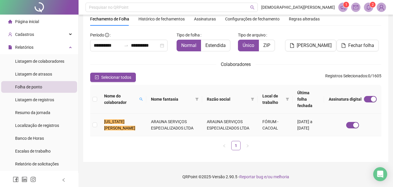
click at [154, 122] on td "ARAUNA SERVIÇOS ESPECIALIZADOS LTDA" at bounding box center [174, 124] width 56 height 22
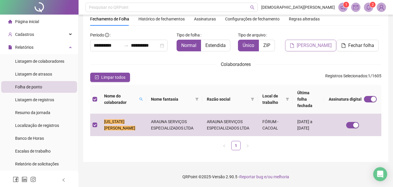
click at [302, 46] on span "[PERSON_NAME]" at bounding box center [314, 45] width 35 height 7
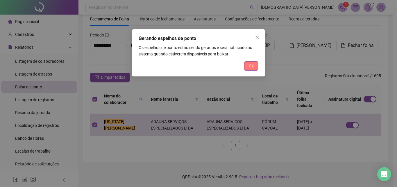
click at [253, 65] on span "Ok" at bounding box center [251, 66] width 5 height 6
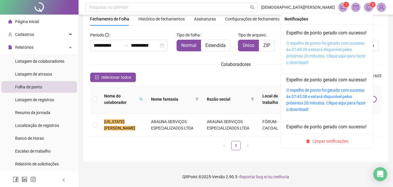
click at [303, 54] on link "O espelho de ponto foi gerado com sucesso às 07:49:38 e estará disponível pelos…" at bounding box center [325, 53] width 79 height 24
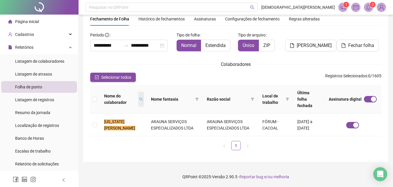
click at [144, 93] on span at bounding box center [141, 98] width 6 height 15
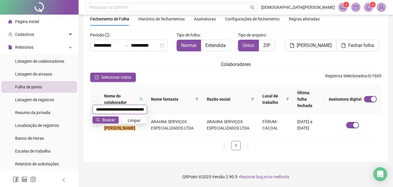
paste input "text"
type input "**********"
click at [107, 116] on span "Buscar" at bounding box center [108, 119] width 13 height 6
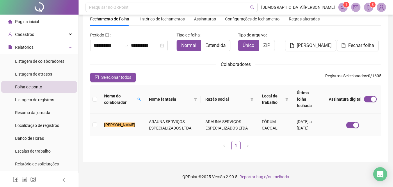
click at [158, 124] on td "ARAUNA SERVIÇOS ESPECIALIZADOS LTDA" at bounding box center [172, 124] width 56 height 22
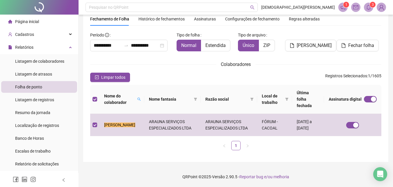
drag, startPoint x: 300, startPoint y: 48, endPoint x: 296, endPoint y: 63, distance: 14.7
click at [300, 48] on span "[PERSON_NAME]" at bounding box center [314, 45] width 35 height 7
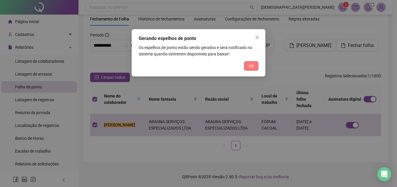
click at [252, 63] on span "Ok" at bounding box center [251, 66] width 5 height 6
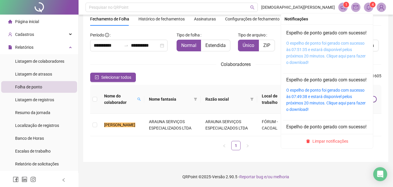
click at [304, 52] on link "O espelho de ponto foi gerado com sucesso às 07:51:35 e estará disponível pelos…" at bounding box center [325, 53] width 79 height 24
